Goal: Check status: Check status

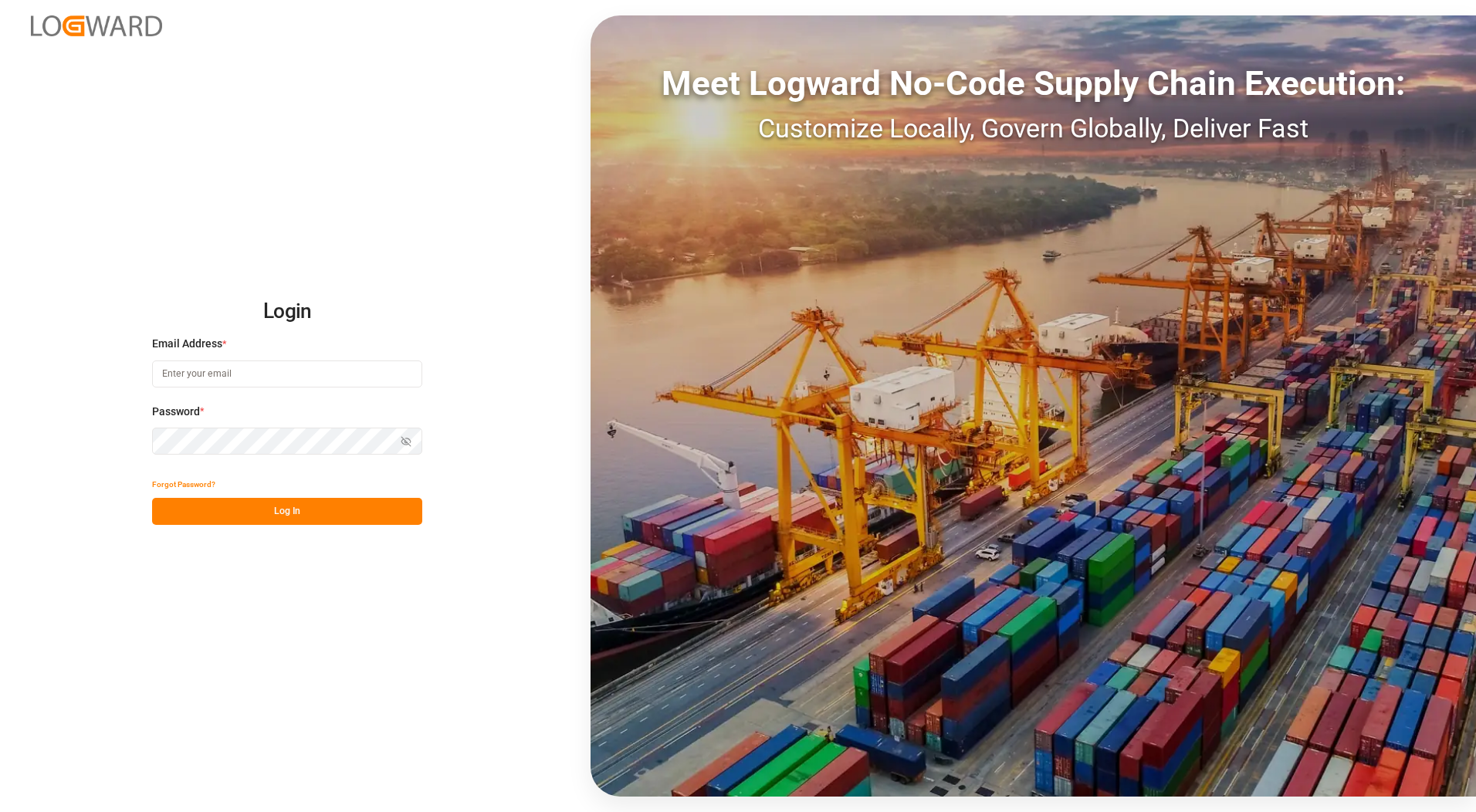
click at [212, 381] on input at bounding box center [287, 374] width 270 height 27
type input "[PERSON_NAME][EMAIL_ADDRESS][PERSON_NAME][DOMAIN_NAME]"
click at [247, 514] on button "Log In" at bounding box center [287, 511] width 270 height 27
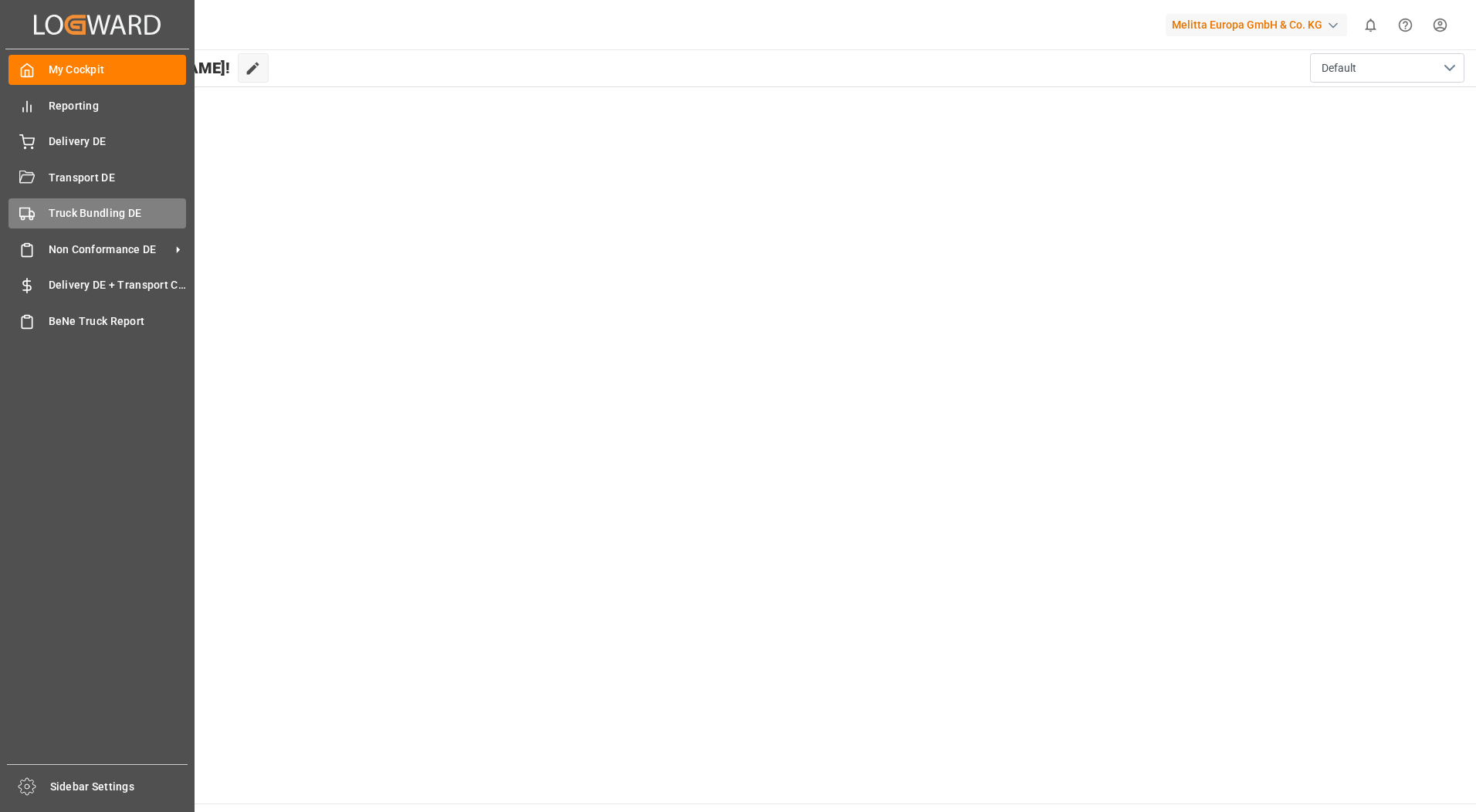
click at [49, 205] on span "Truck Bundling DE" at bounding box center [118, 214] width 138 height 17
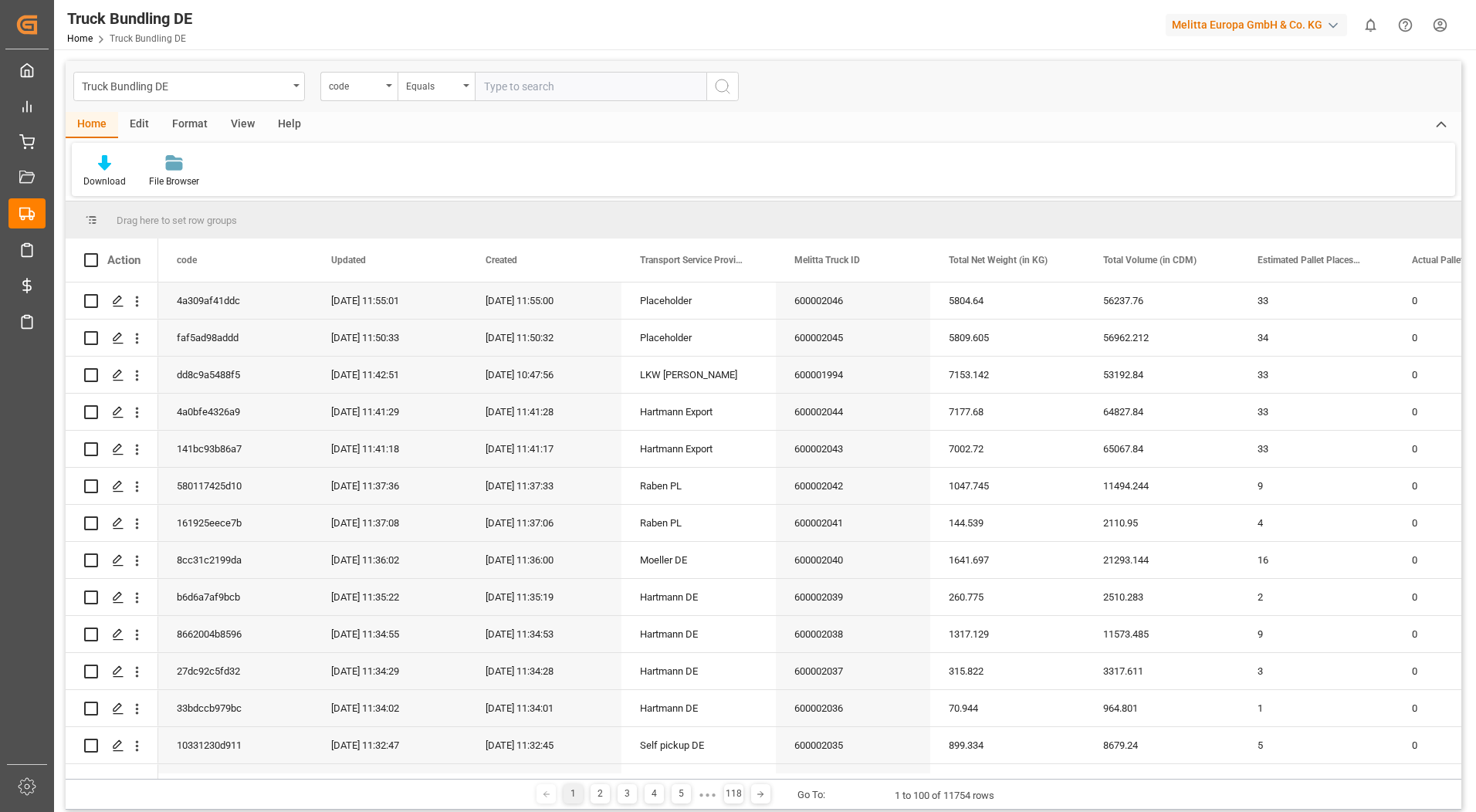
paste input "520b84ff4812"
type input "520b84ff4812"
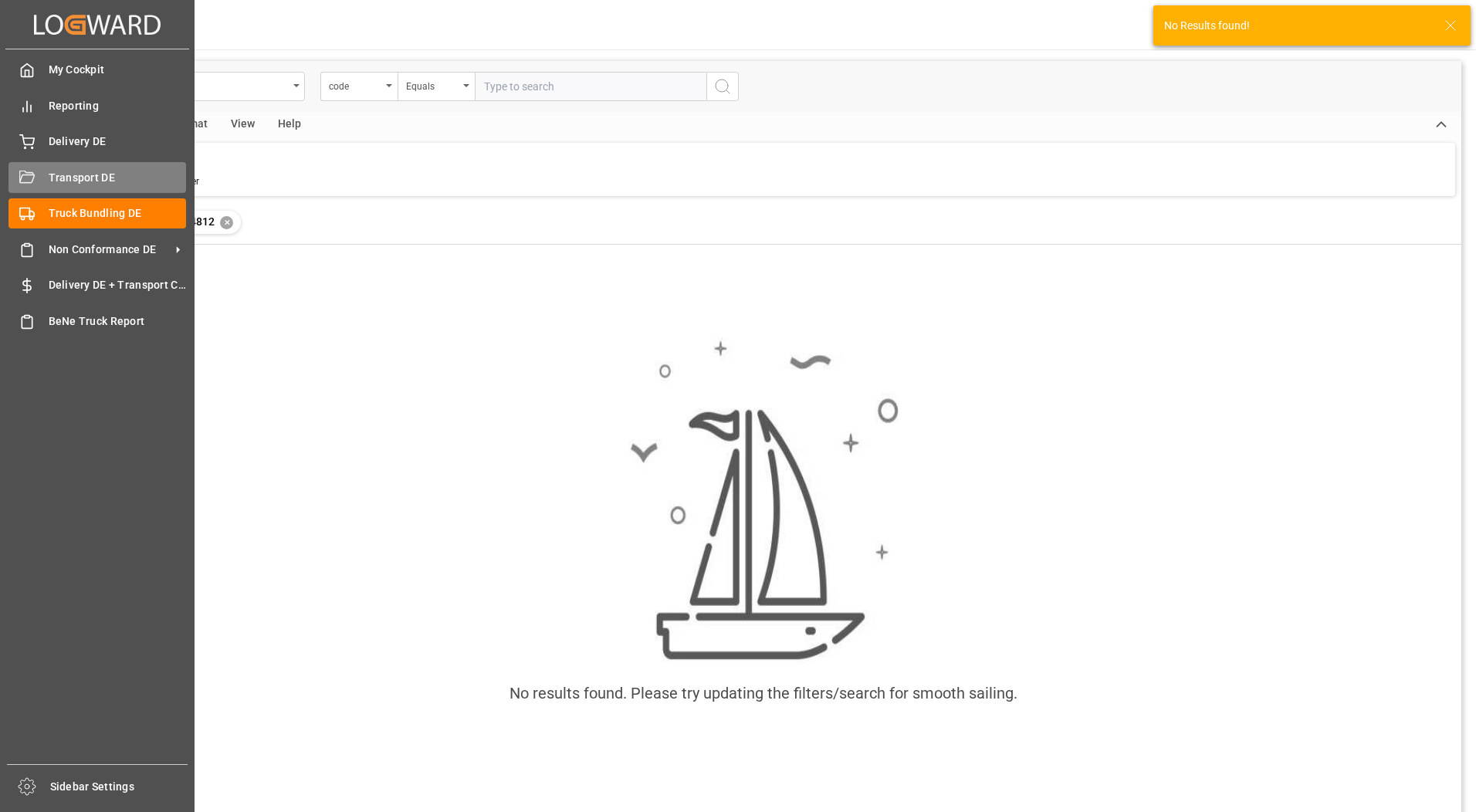
click at [36, 181] on div "Transport DE Transport DE" at bounding box center [97, 177] width 178 height 31
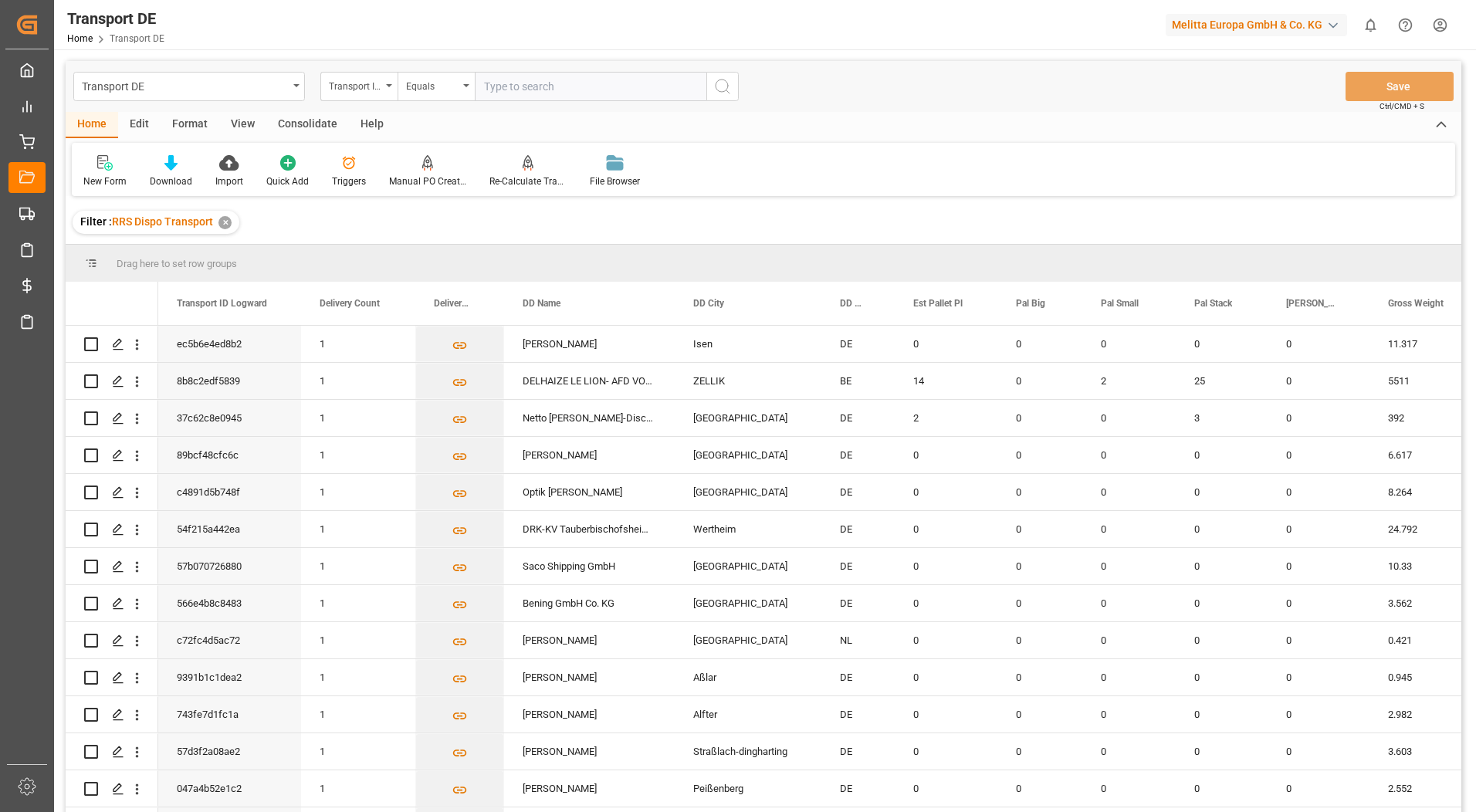
click at [553, 68] on div "Transport DE Transport ID Logward Equals Save Ctrl/CMD + S" at bounding box center [763, 86] width 1396 height 51
click at [544, 84] on input "text" at bounding box center [590, 87] width 231 height 30
paste input "520b84ff4812"
type input "520b84ff4812"
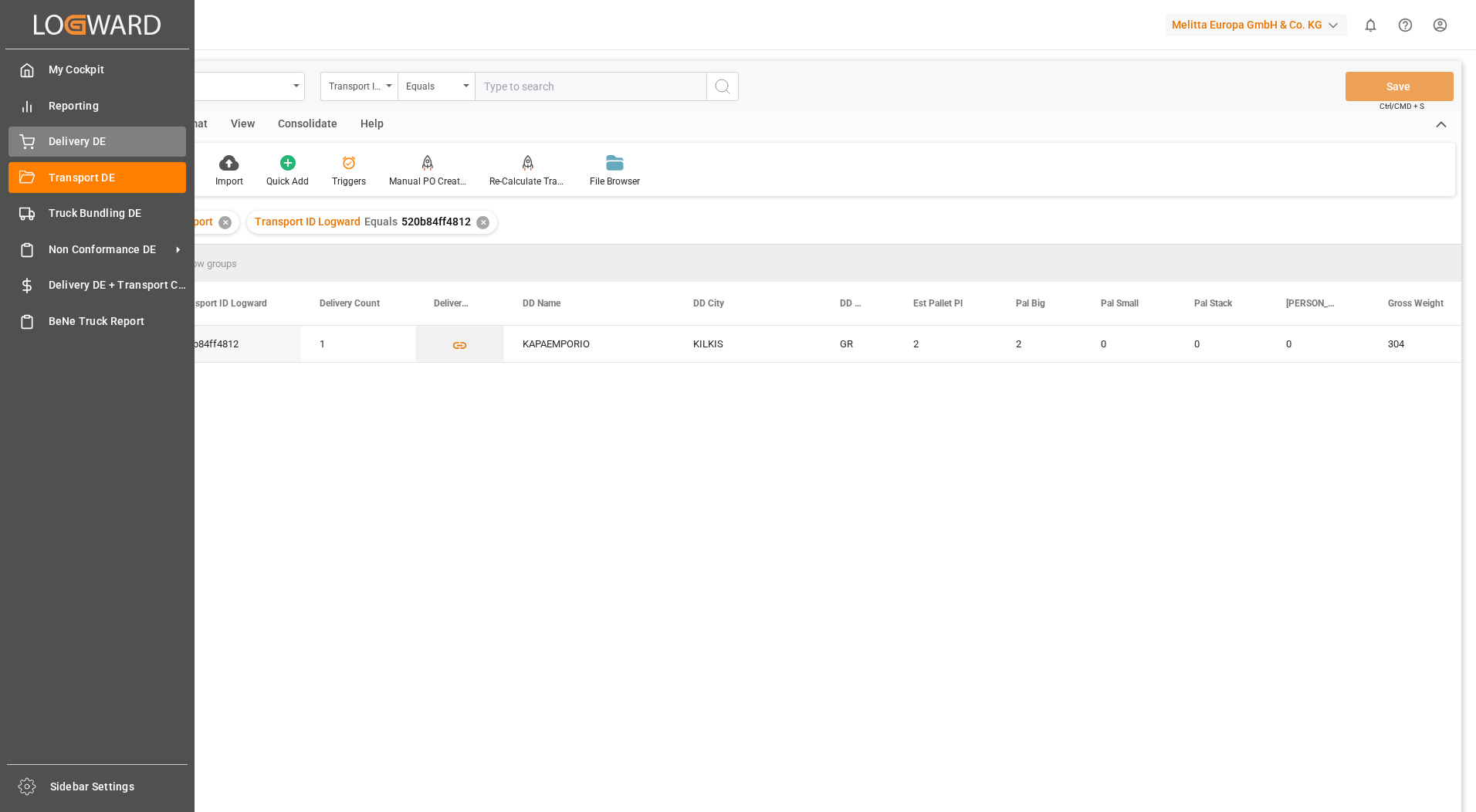
click at [53, 141] on span "Delivery DE" at bounding box center [118, 141] width 138 height 17
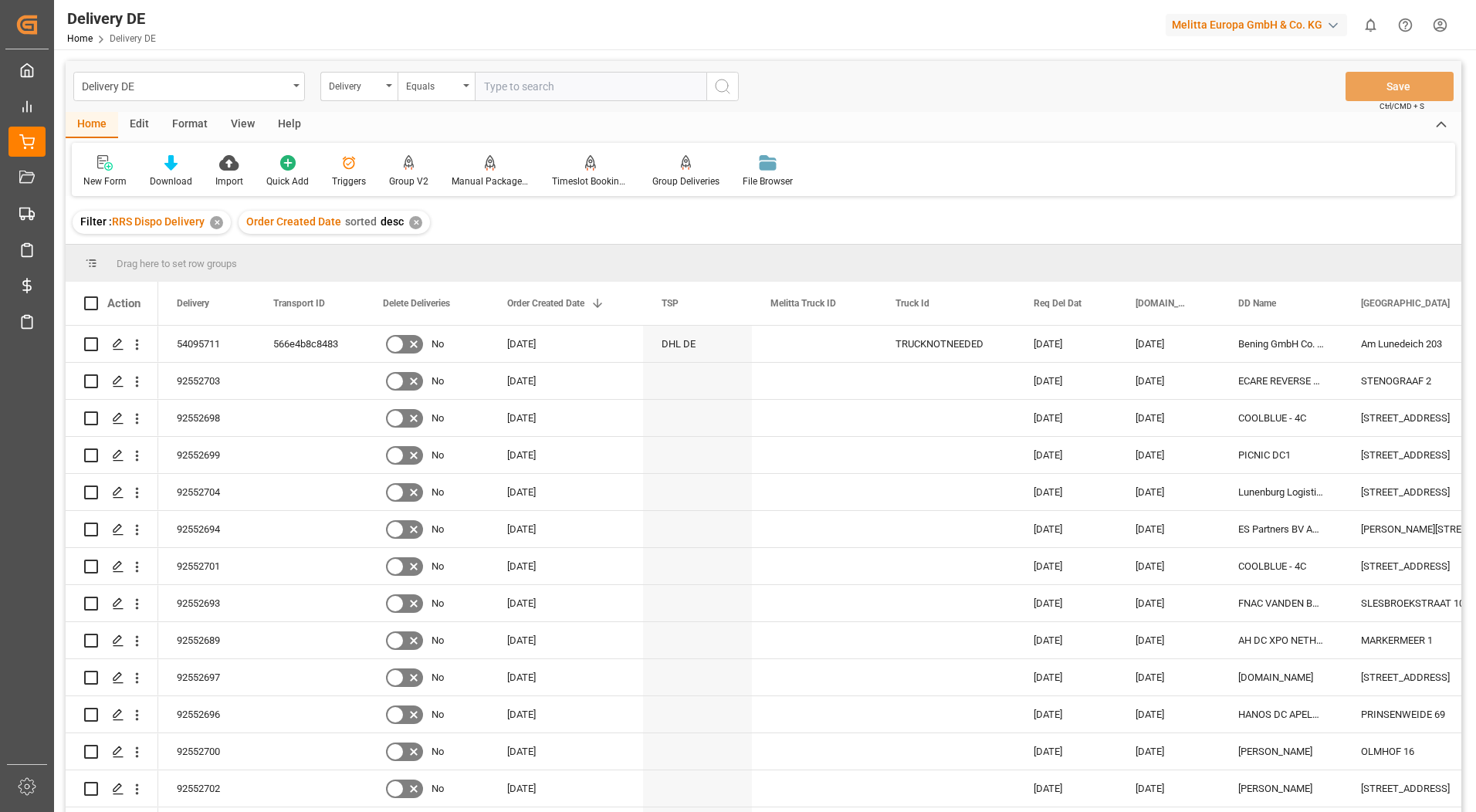
click at [536, 92] on input "text" at bounding box center [590, 87] width 231 height 30
paste input "92549679"
type input "92549679"
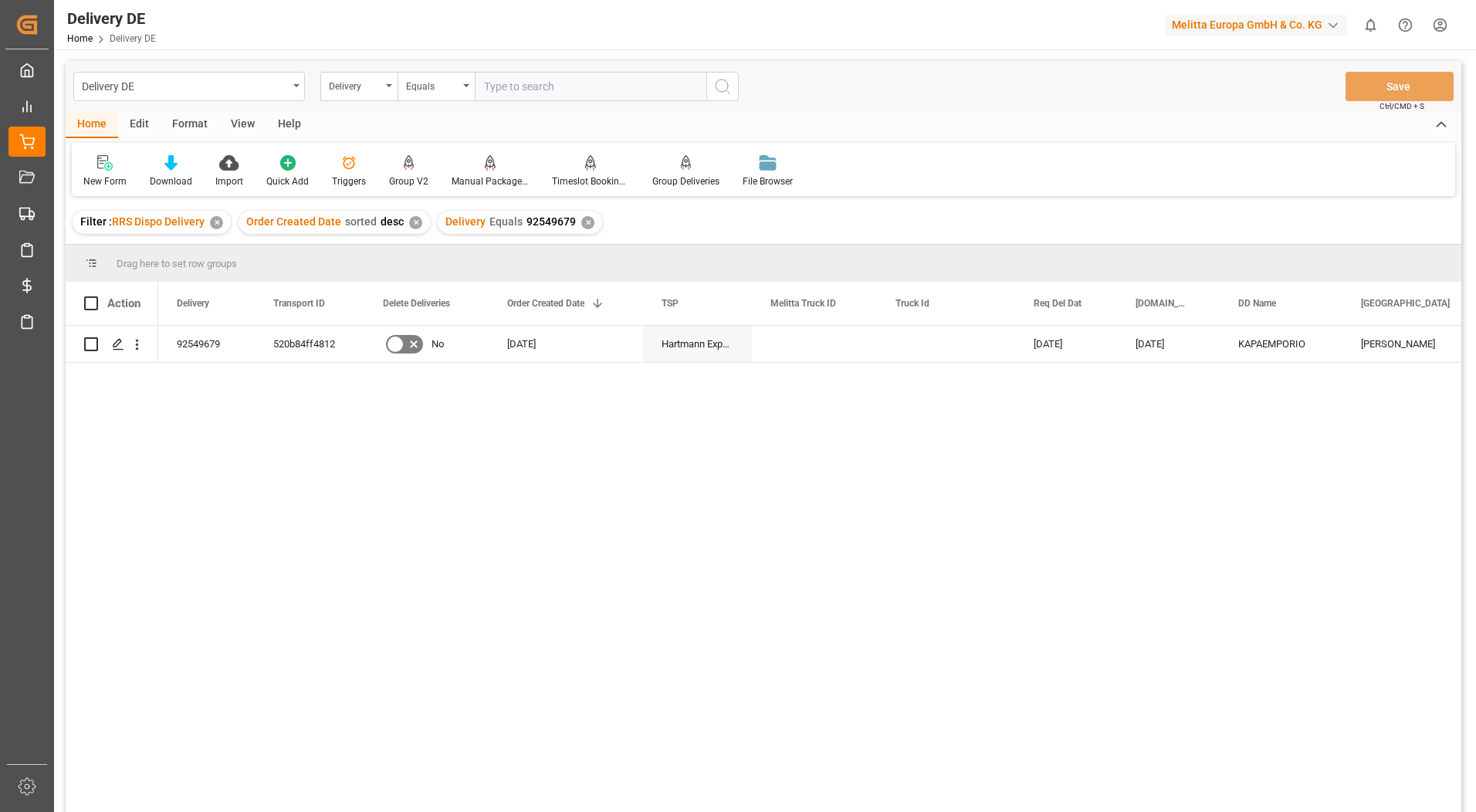
click at [581, 223] on div "✕" at bounding box center [588, 223] width 13 height 13
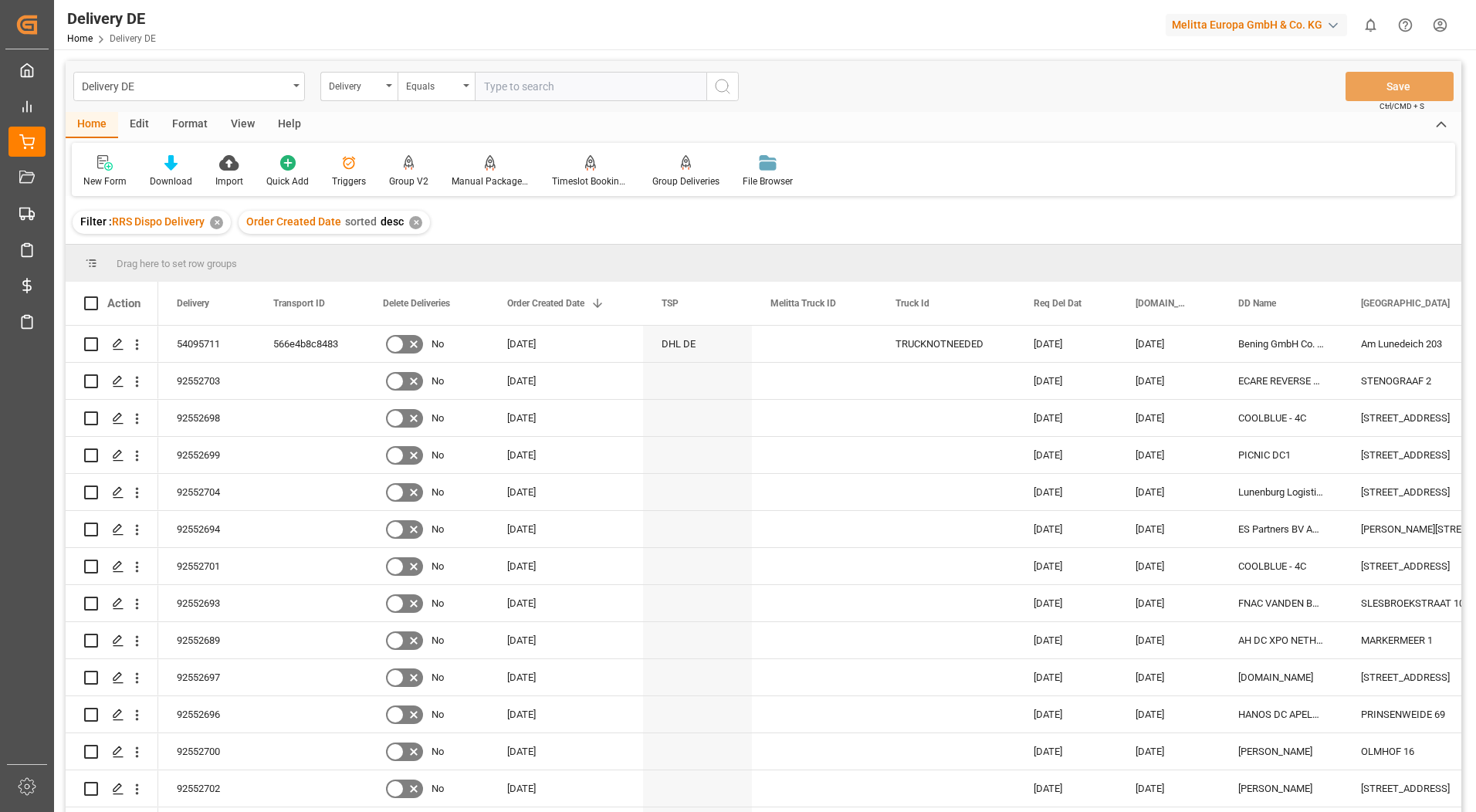
click at [548, 91] on input "text" at bounding box center [590, 87] width 231 height 30
paste input "92551865"
type input "92551865"
